Goal: Use online tool/utility: Utilize a website feature to perform a specific function

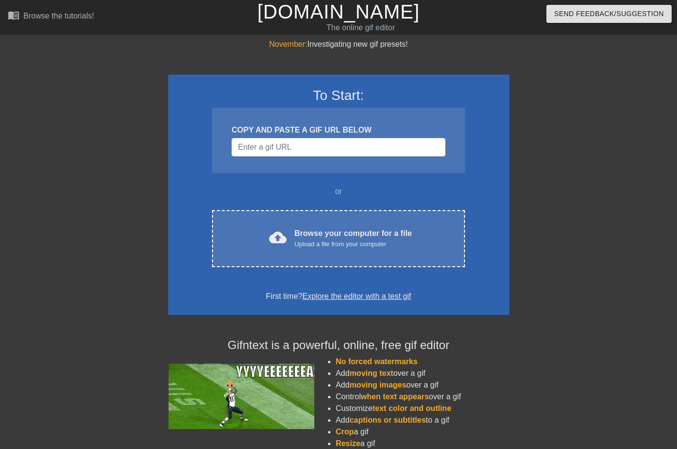
click at [391, 233] on div "Browse your computer for a file Upload a file from your computer" at bounding box center [352, 237] width 117 height 21
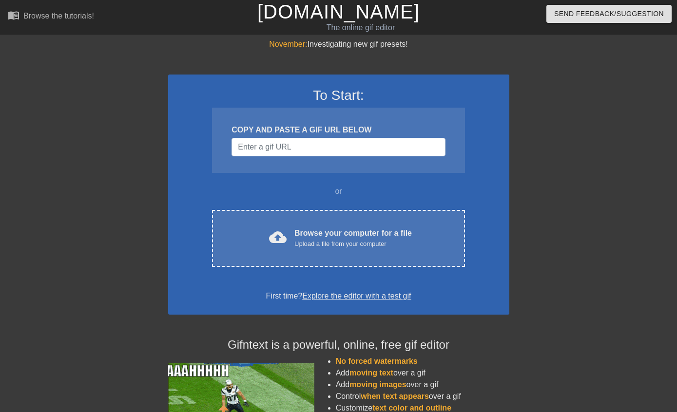
click at [370, 225] on div "cloud_upload Browse your computer for a file Upload a file from your computer C…" at bounding box center [338, 238] width 252 height 57
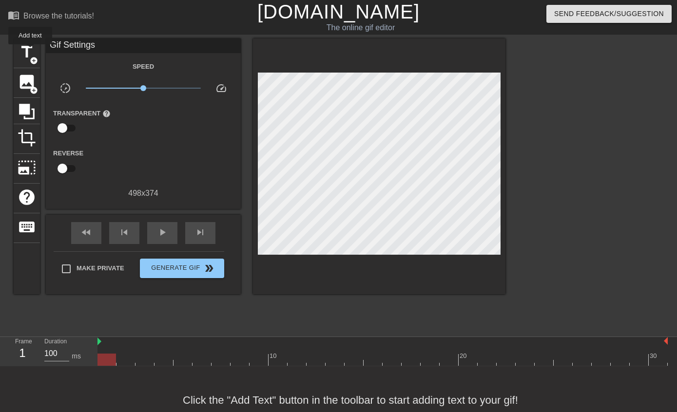
click at [31, 51] on span "title" at bounding box center [27, 52] width 19 height 19
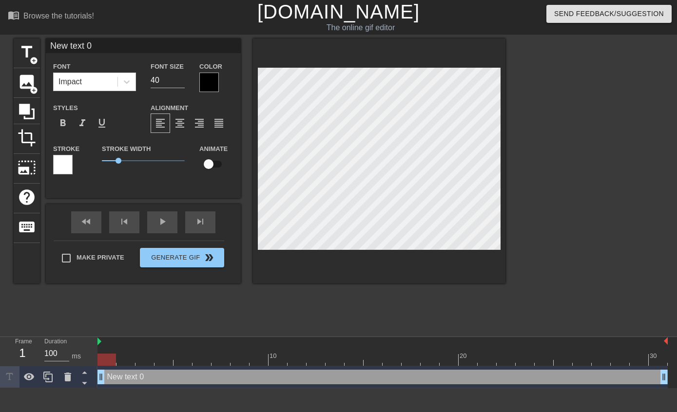
scroll to position [0, 2]
type textarea "New tet 0"
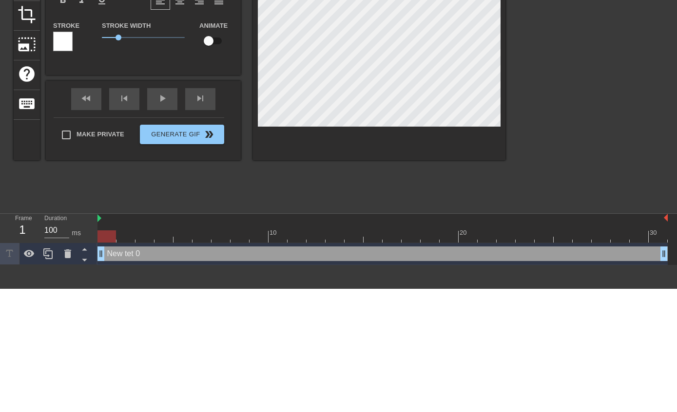
type input "New tt 0"
type textarea "New tt 0"
type input "New t 0"
type textarea "New t 0"
type input "Newt 0"
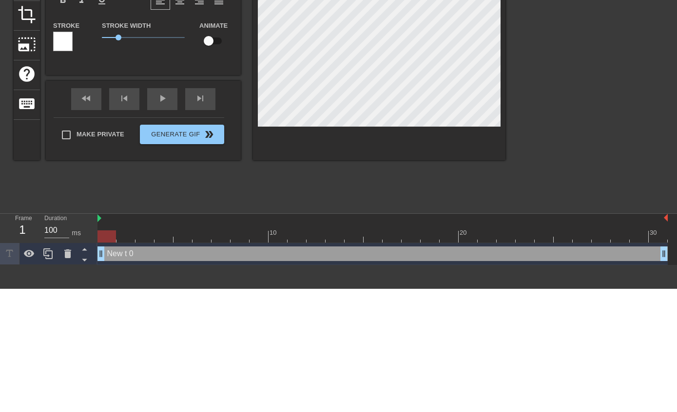
type textarea "Newt 0"
type input "Net 0"
type textarea "Net 0"
type input "Nt 0"
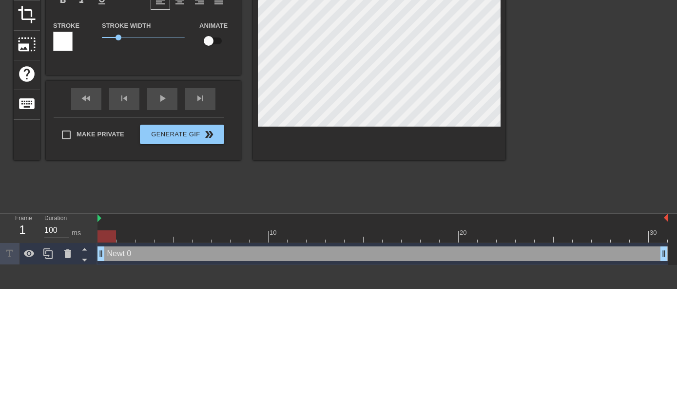
type textarea "Nt 0"
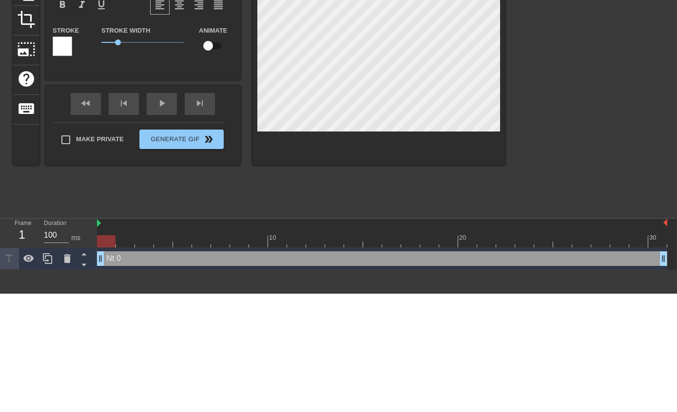
scroll to position [0, 2]
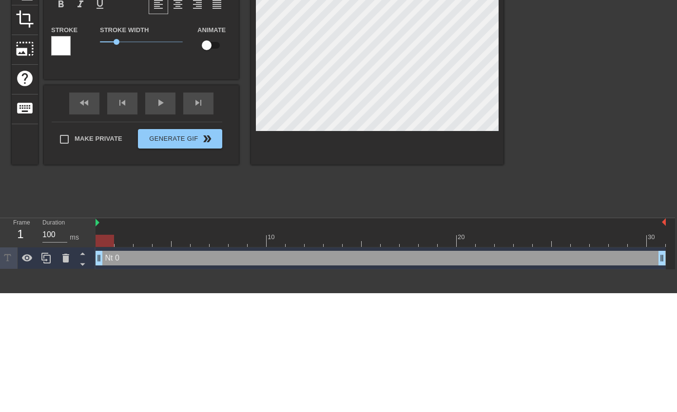
type input "Nt"
type textarea "Nt"
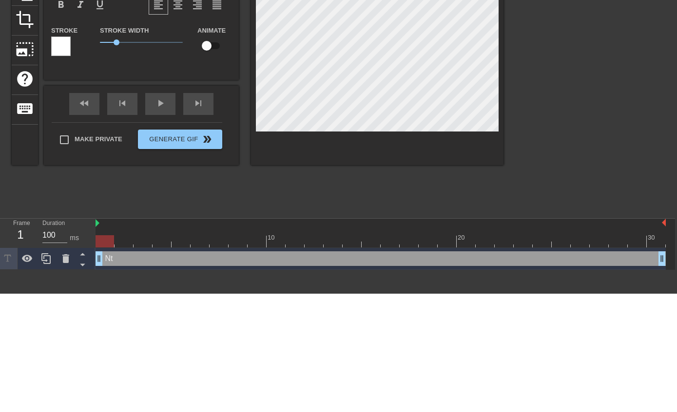
type input "Nt"
type textarea "Nt"
type input "N"
type textarea "N"
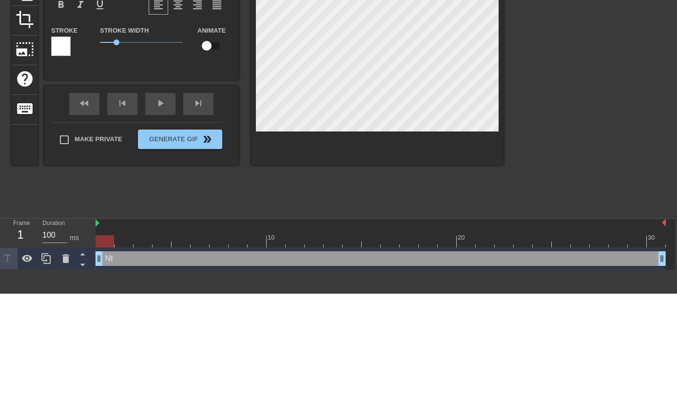
scroll to position [0, 0]
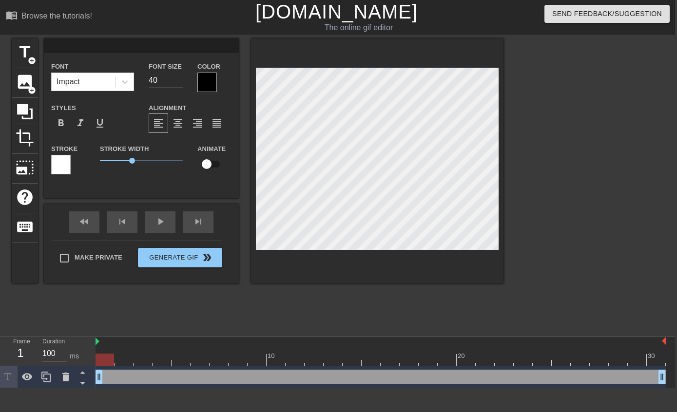
click at [209, 77] on div at bounding box center [206, 82] width 19 height 19
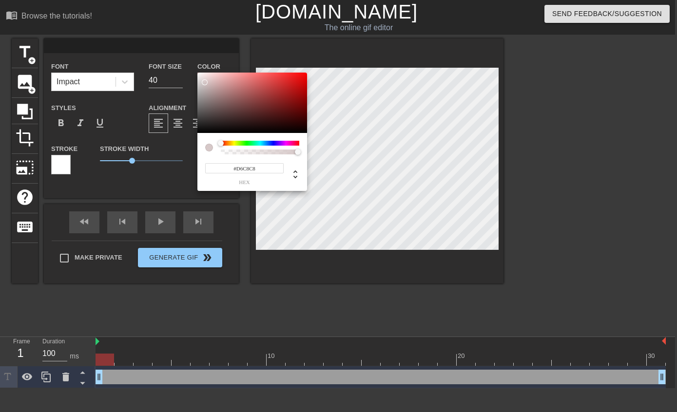
type input "#FFFFFF"
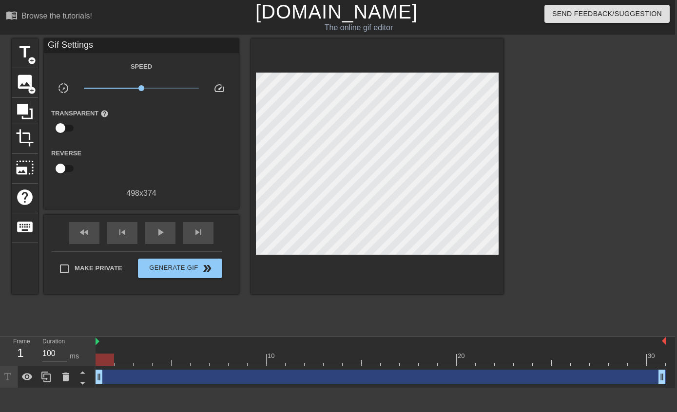
click at [26, 54] on span "title" at bounding box center [25, 52] width 19 height 19
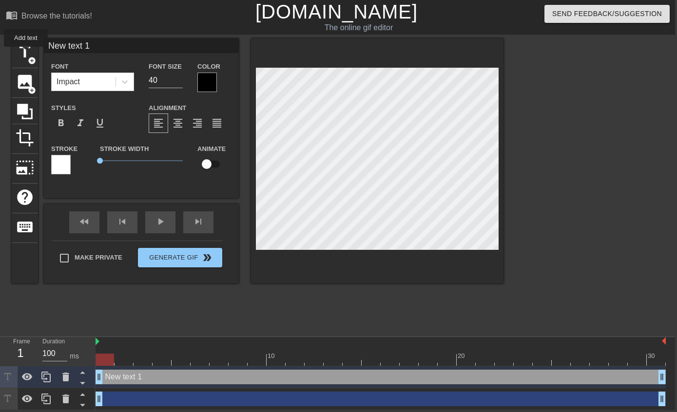
scroll to position [0, 2]
type input "New txt 1"
type textarea "New txt 1"
type input "New xt 1"
type textarea "New xt 1"
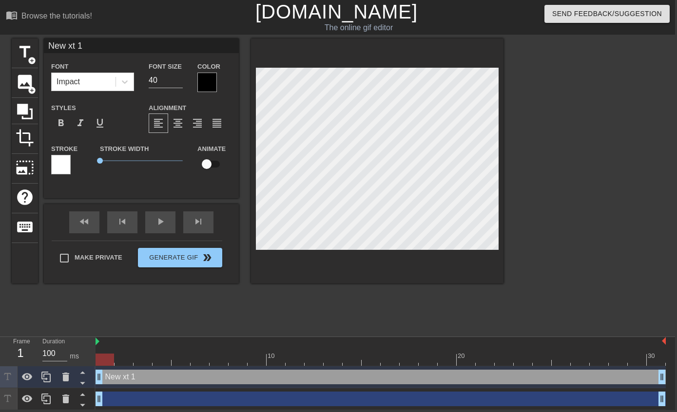
type input "Newxt 1"
type textarea "Newxt 1"
type input "Next 1"
type textarea "Next 1"
type input "Nxt 1"
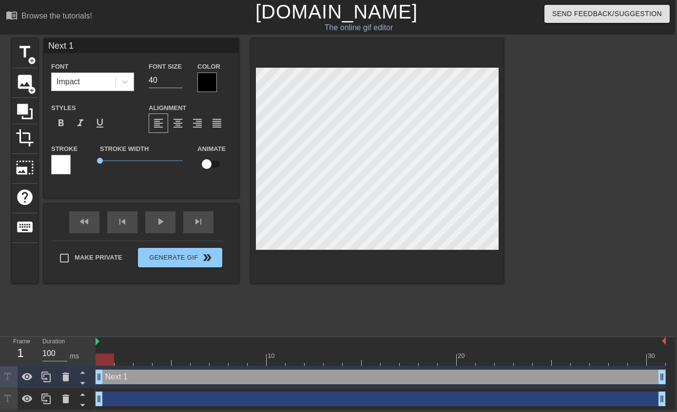
type textarea "Nxt 1"
type input "xt 1"
type textarea "xt 1"
type input "xt"
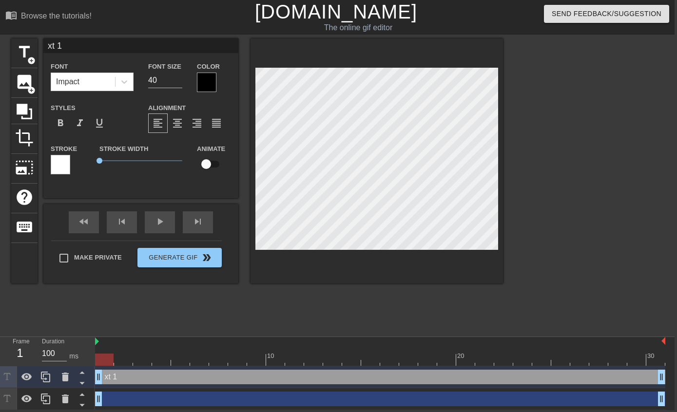
type textarea "xt"
type input "xt"
type textarea "xt"
type input "x"
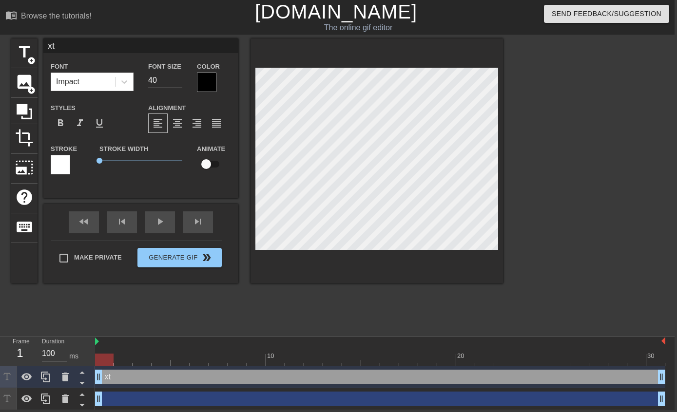
type textarea "x"
type textarea "h"
type input "he"
type textarea "he"
type input "hel"
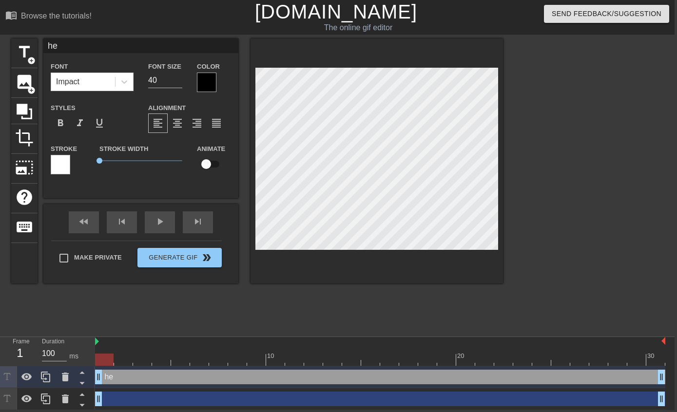
type textarea "hel"
type input "hell"
type textarea "hell"
type input "hello"
type textarea "hello"
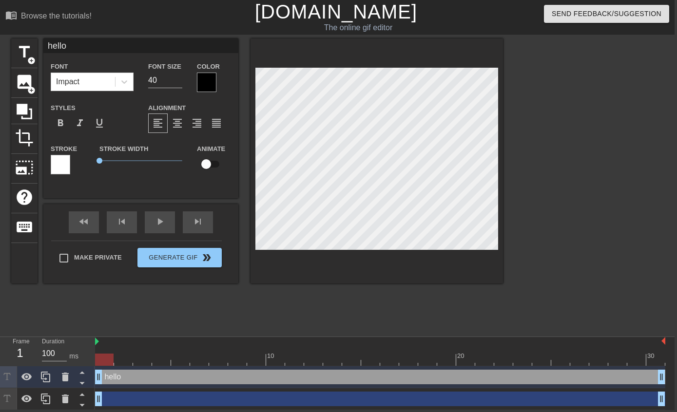
type input "hello"
type textarea "hello"
type input "hello a"
type textarea "hello a"
type input "hello ag"
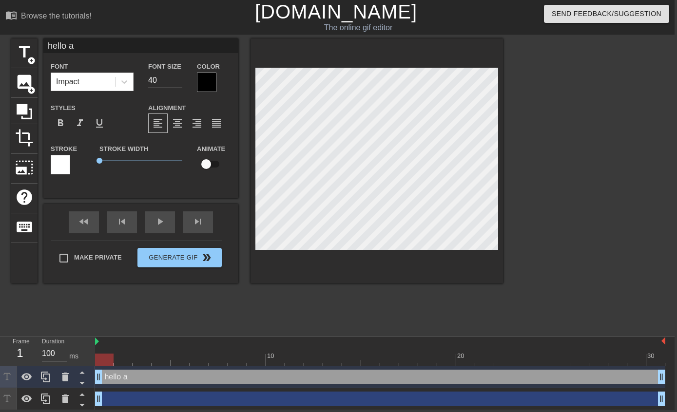
type textarea "hello ag"
type input "hello [PERSON_NAME]"
type textarea "hello [PERSON_NAME]"
type input "hello [PERSON_NAME]"
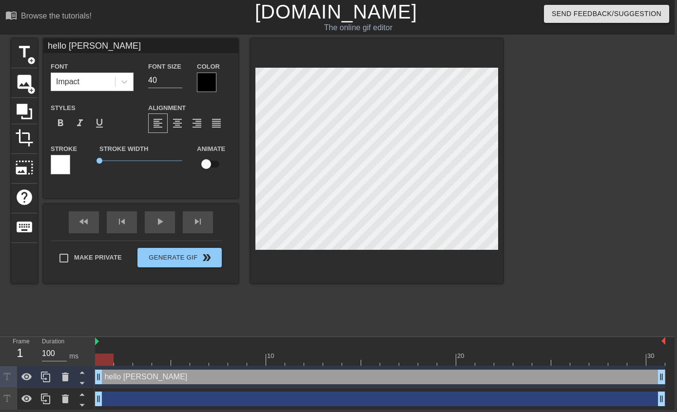
type textarea "hello [PERSON_NAME]"
type input "hello again"
type textarea "hello again"
type input "hello again"
type textarea "hello again"
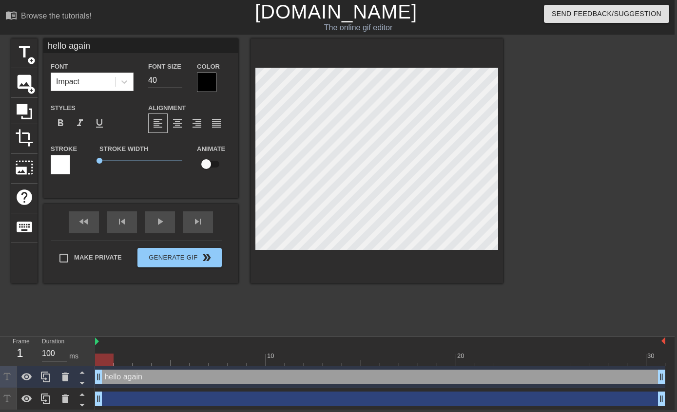
type input "hello again m"
type textarea "hello again m"
type input "hello again my"
type textarea "hello again my"
type input "hello again my"
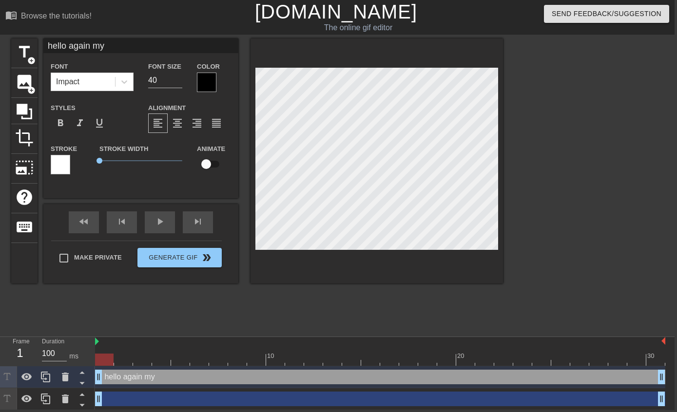
type textarea "hello again my"
type input "hello again my f"
type textarea "hello again my f"
type input "hello again my fr"
type textarea "hello again my fr"
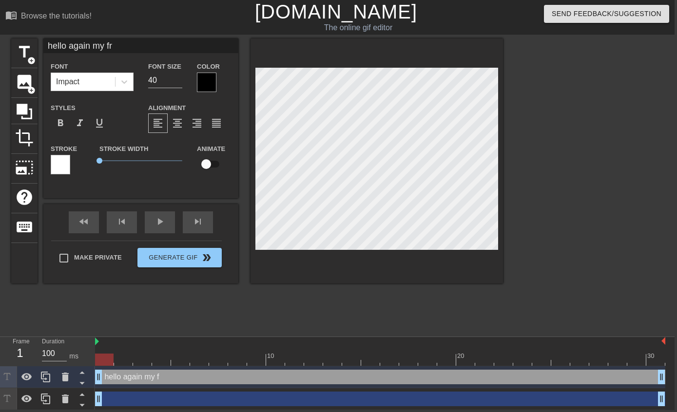
type input "hello again my fri"
type textarea "hello again my fri"
type input "hello again my frie"
type textarea "hello again my frie"
type input "hello again my frien"
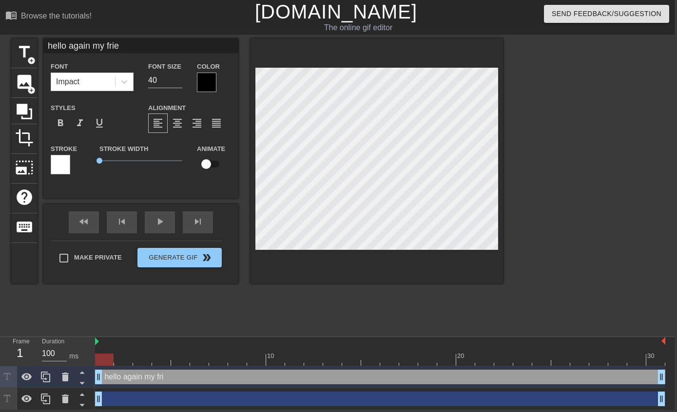
type textarea "hello again my frien"
type input "hello again my friend"
type textarea "hello again my friend"
type input "hello again my friends"
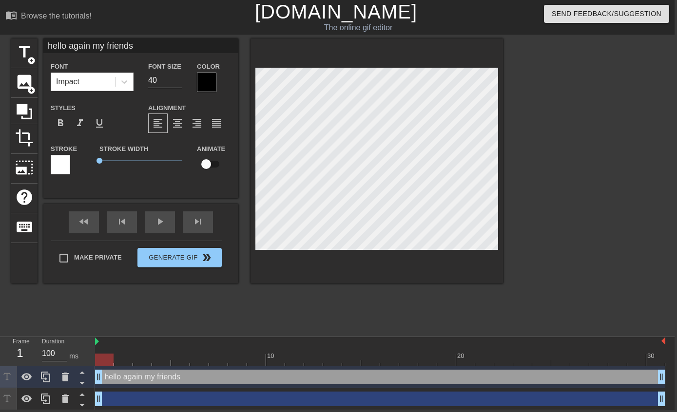
type textarea "hello again my friends"
click at [519, 156] on div at bounding box center [587, 184] width 146 height 292
click at [202, 77] on div at bounding box center [206, 82] width 19 height 19
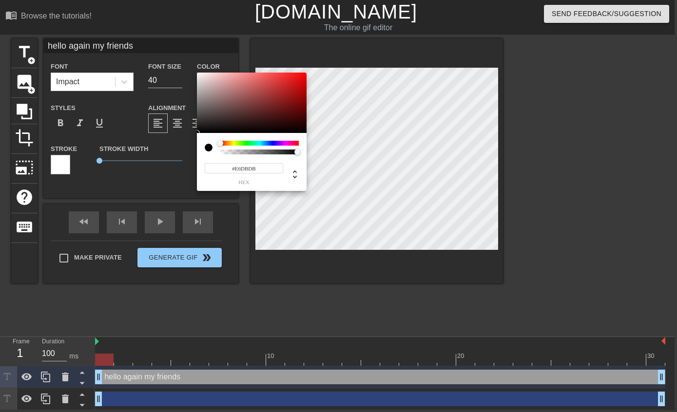
type input "#FFFFFF"
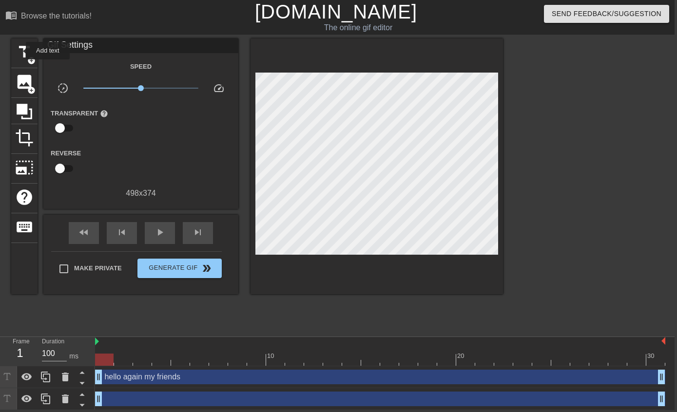
click at [19, 51] on span "title" at bounding box center [24, 52] width 19 height 19
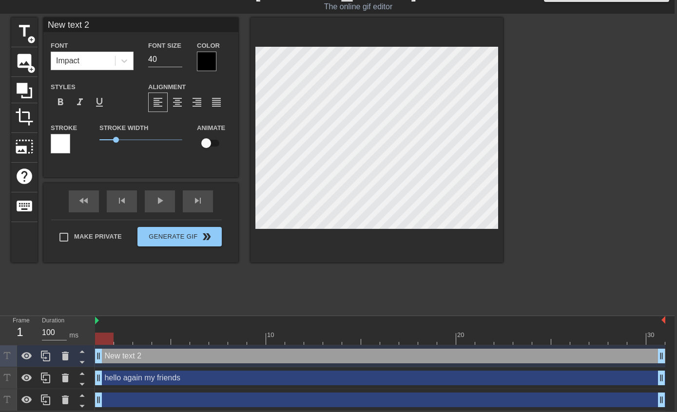
type input "hello again my friends"
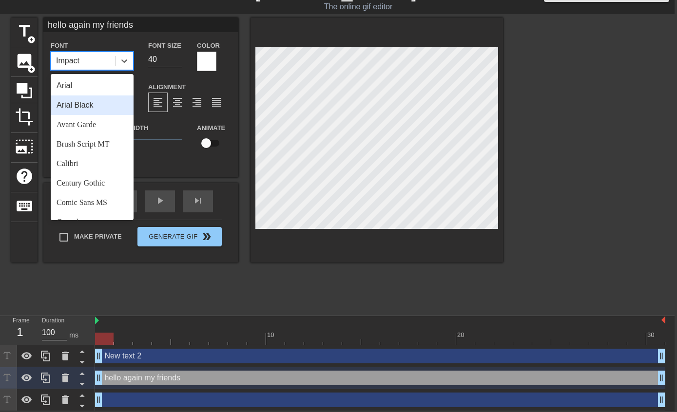
click at [67, 102] on div "Arial Black" at bounding box center [92, 104] width 83 height 19
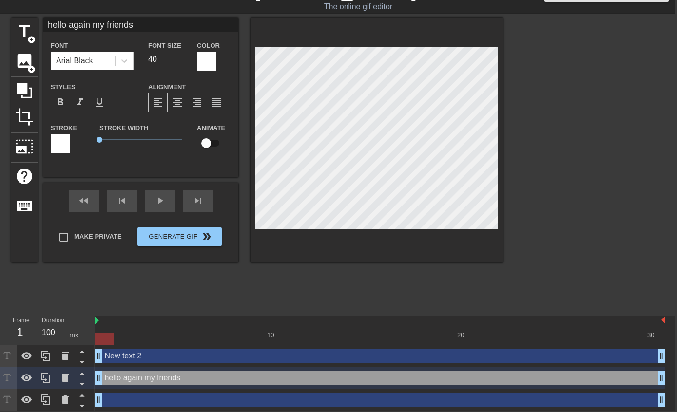
click at [56, 98] on span "format_bold" at bounding box center [61, 102] width 12 height 12
click at [578, 154] on div at bounding box center [587, 164] width 146 height 292
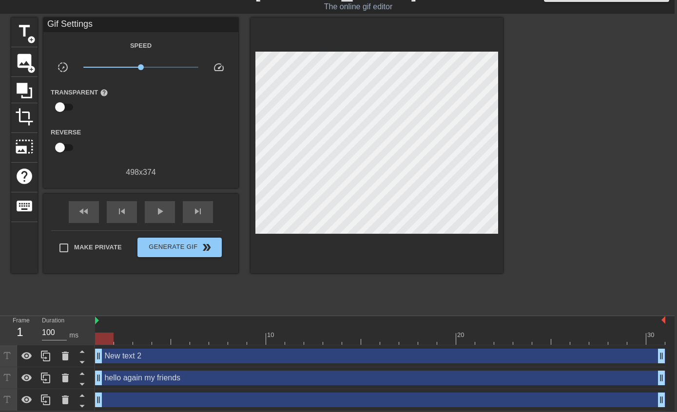
click at [92, 316] on div "Duration 100 ms" at bounding box center [64, 330] width 58 height 28
click at [165, 205] on div "play_arrow" at bounding box center [160, 212] width 30 height 22
click at [168, 244] on span "Generate Gif double_arrow" at bounding box center [179, 248] width 76 height 12
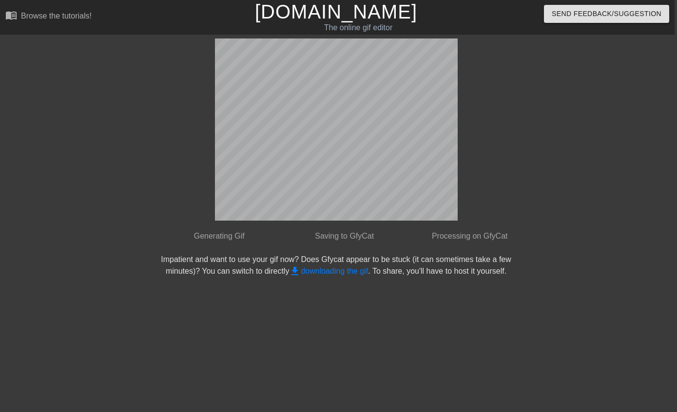
click at [335, 270] on link "get_app downloading the gif" at bounding box center [328, 271] width 79 height 8
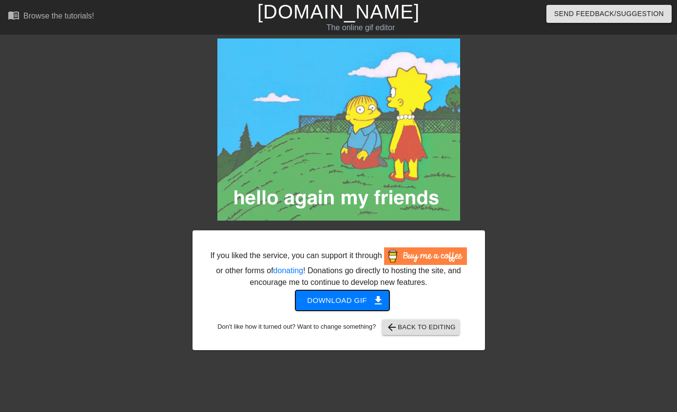
click at [358, 307] on span "Download gif get_app" at bounding box center [342, 300] width 71 height 13
